Goal: Transaction & Acquisition: Purchase product/service

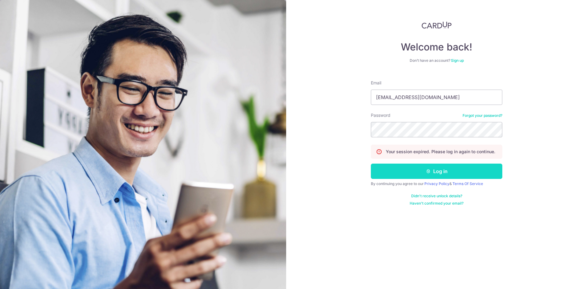
click at [426, 168] on button "Log in" at bounding box center [436, 170] width 131 height 15
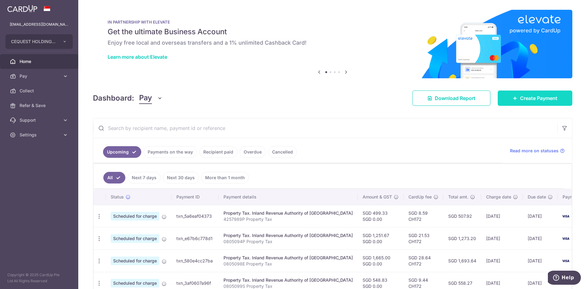
click at [522, 98] on span "Create Payment" at bounding box center [538, 97] width 37 height 7
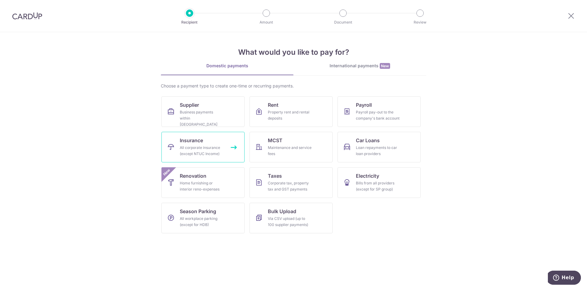
click at [205, 142] on link "Insurance All corporate insurance (except NTUC Income)" at bounding box center [202, 147] width 83 height 31
